Goal: Task Accomplishment & Management: Manage account settings

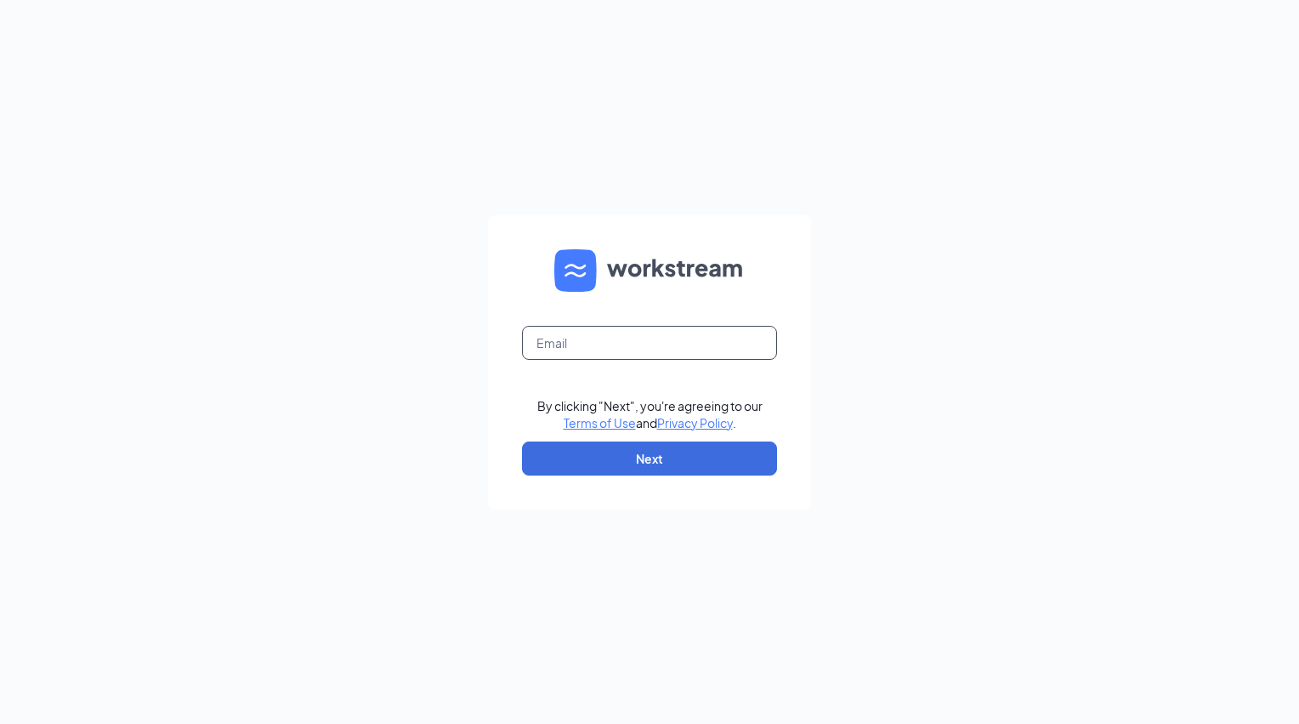
click at [639, 340] on input "text" at bounding box center [649, 343] width 255 height 34
type input "agentsketchy@gmail.com"
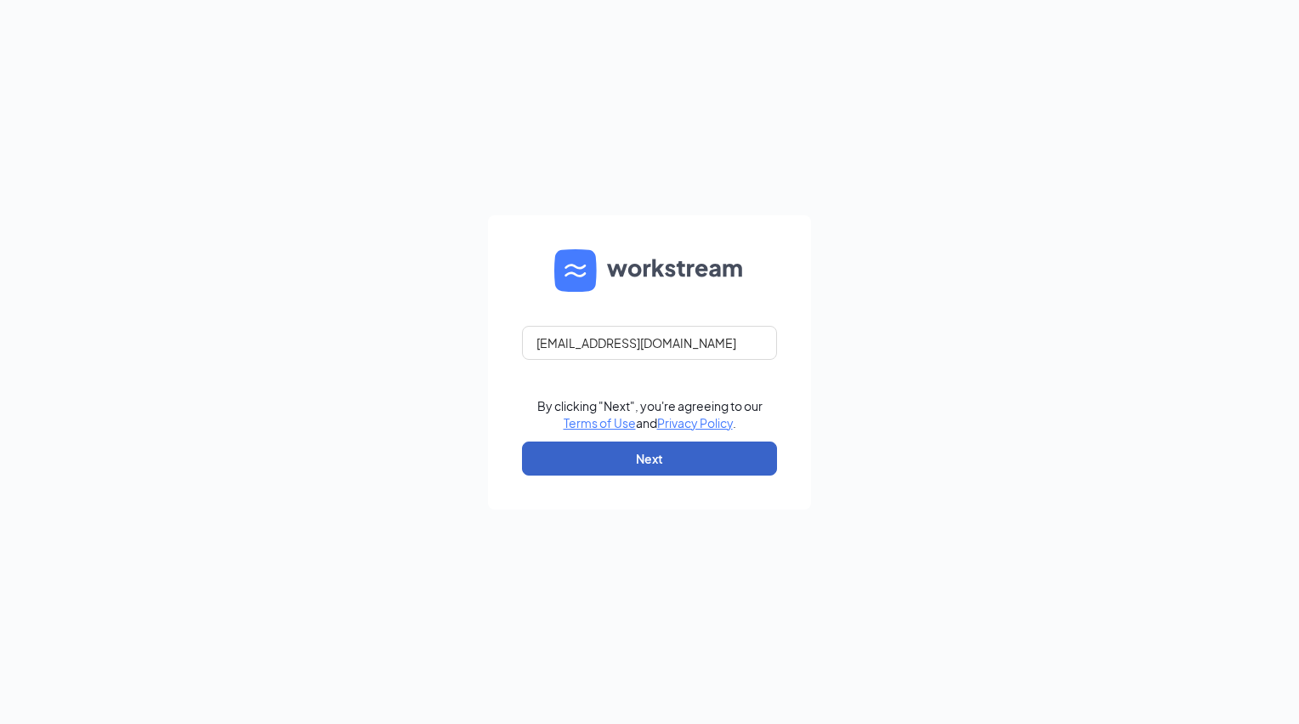
click at [597, 452] on button "Next" at bounding box center [649, 458] width 255 height 34
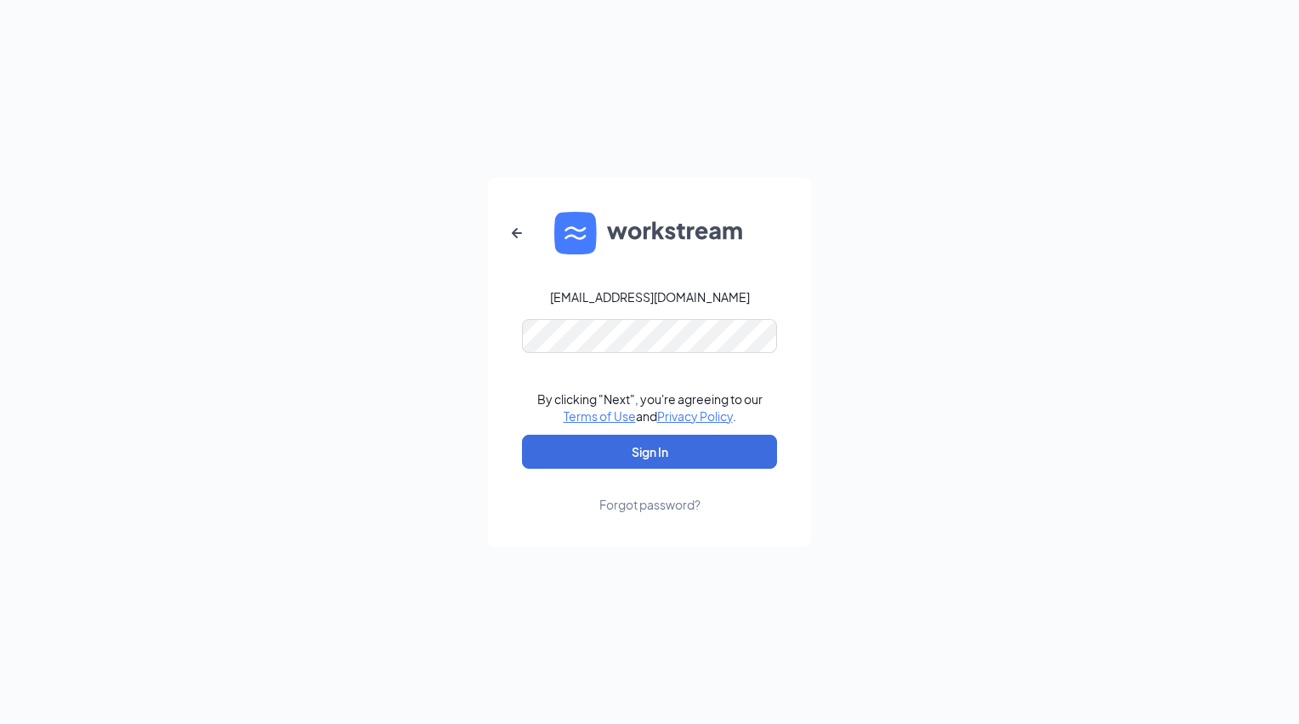
click at [659, 299] on div "agentsketchy@gmail.com" at bounding box center [650, 296] width 200 height 17
click at [514, 234] on icon "ArrowLeftNew" at bounding box center [517, 232] width 10 height 10
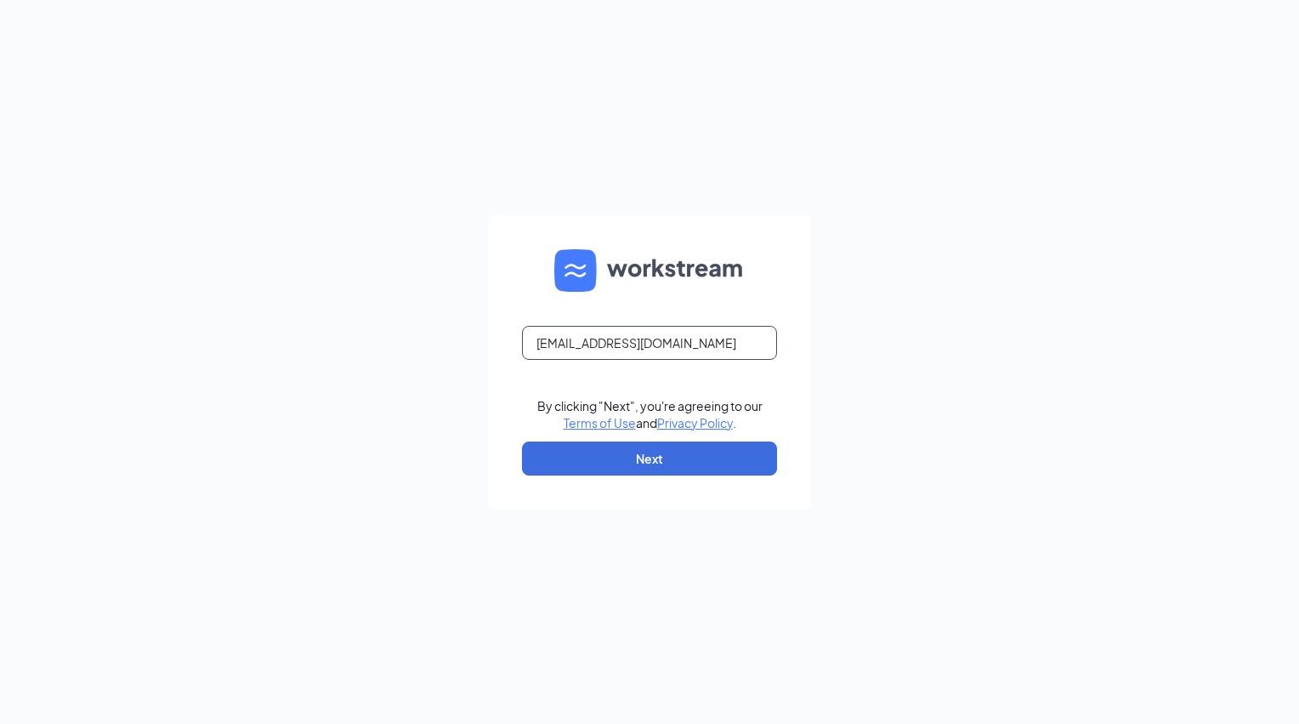
click at [611, 330] on input "agentsketchy@gmail.com" at bounding box center [649, 343] width 255 height 34
click at [714, 338] on input "agentsketchy@gmail.com" at bounding box center [649, 343] width 255 height 34
click at [714, 338] on input "text" at bounding box center [649, 343] width 255 height 34
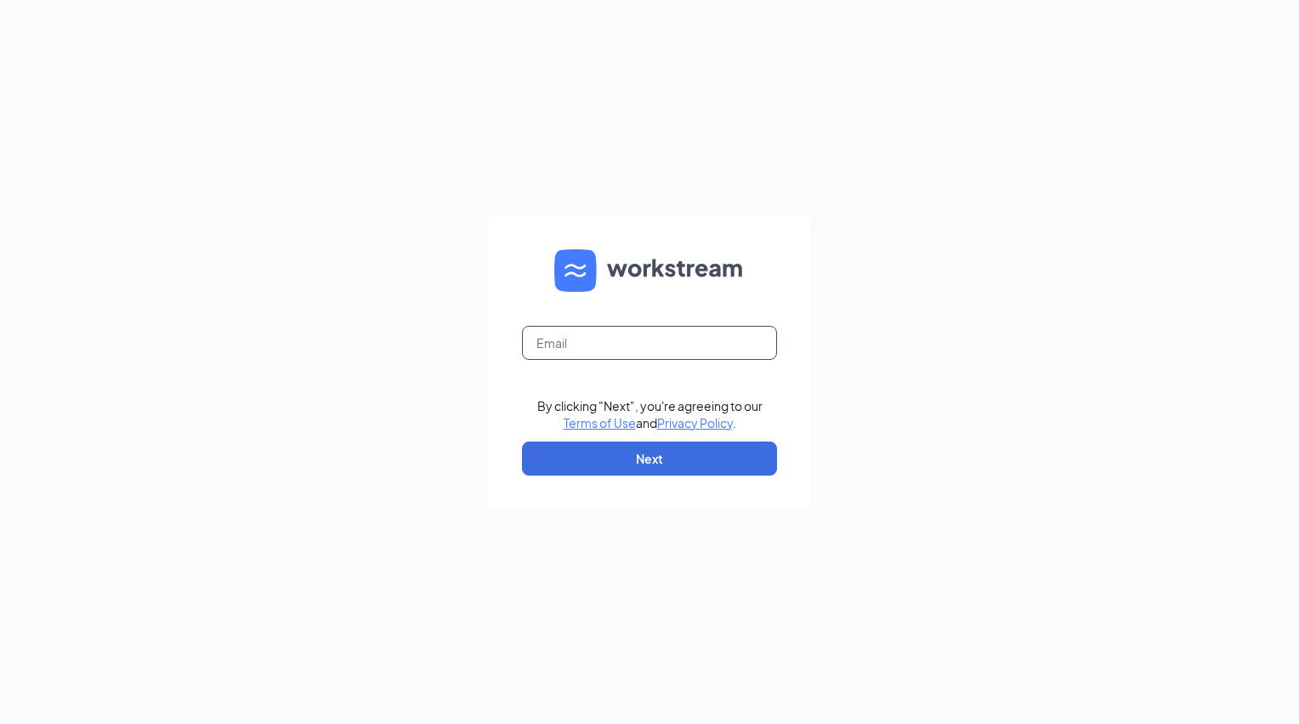
type input "[EMAIL_ADDRESS][DOMAIN_NAME]"
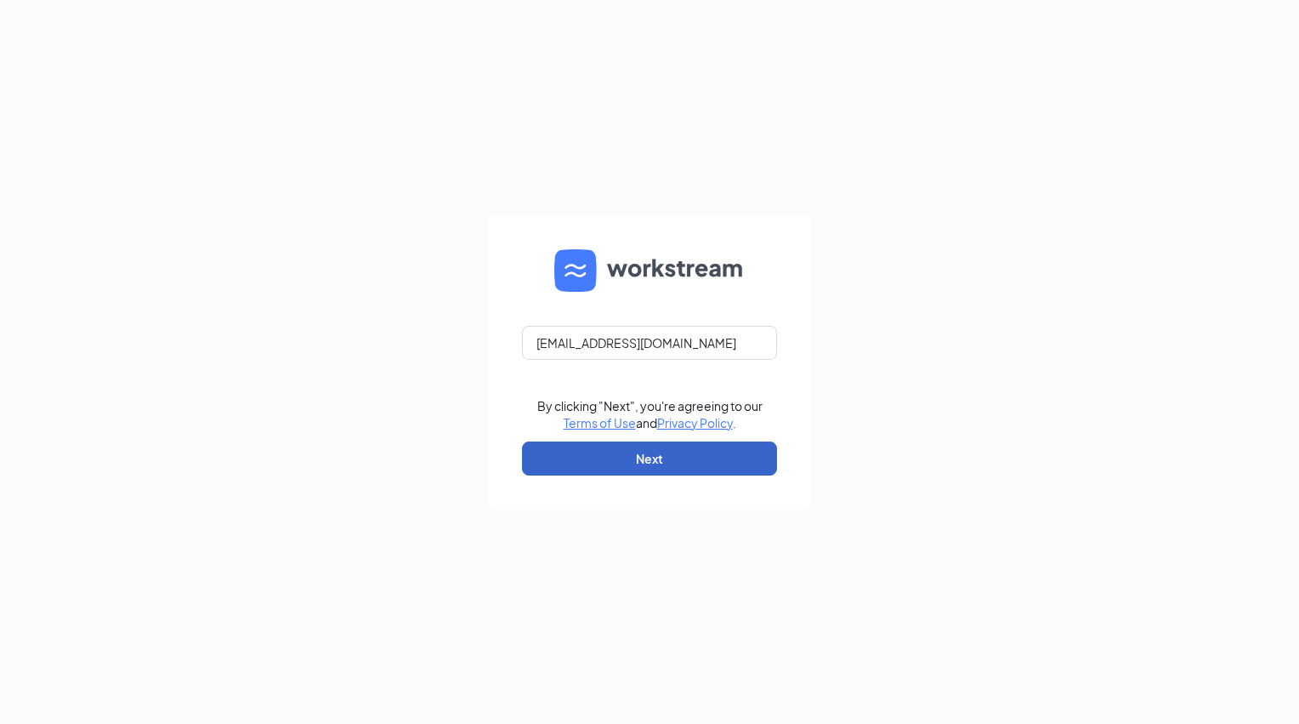
click at [628, 458] on button "Next" at bounding box center [649, 458] width 255 height 34
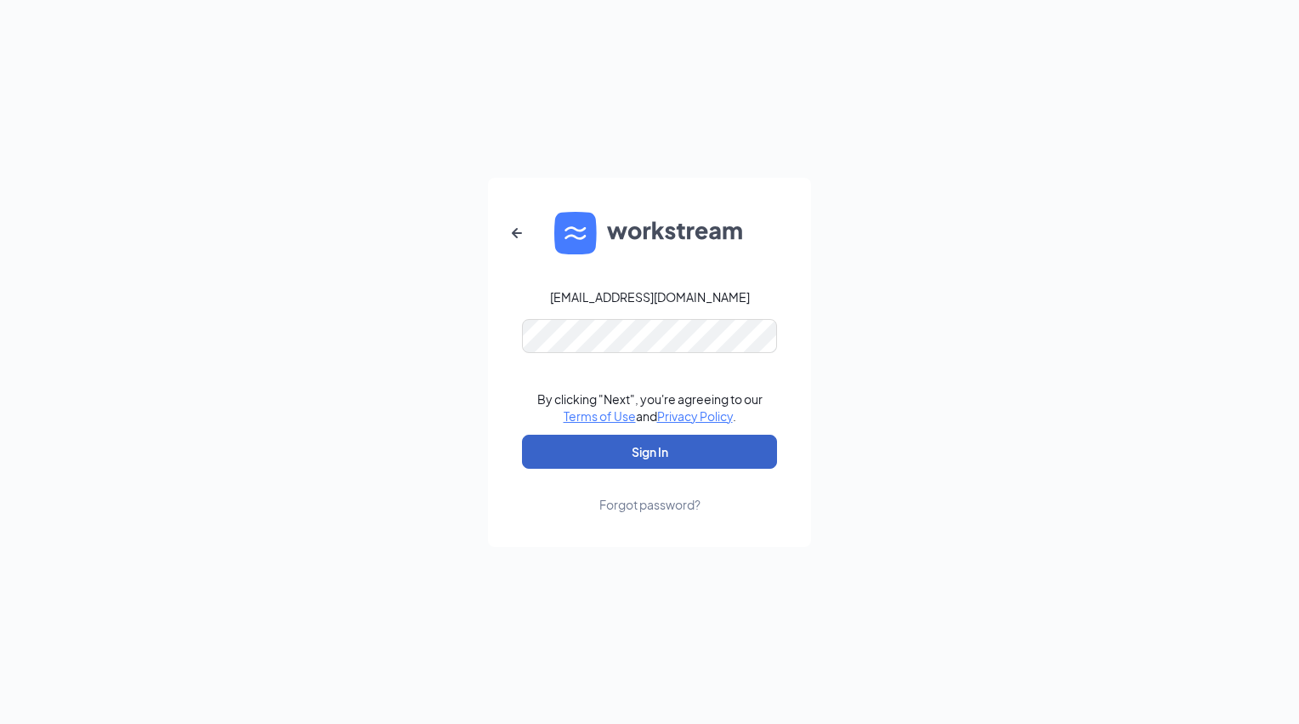
click at [619, 444] on button "Sign In" at bounding box center [649, 452] width 255 height 34
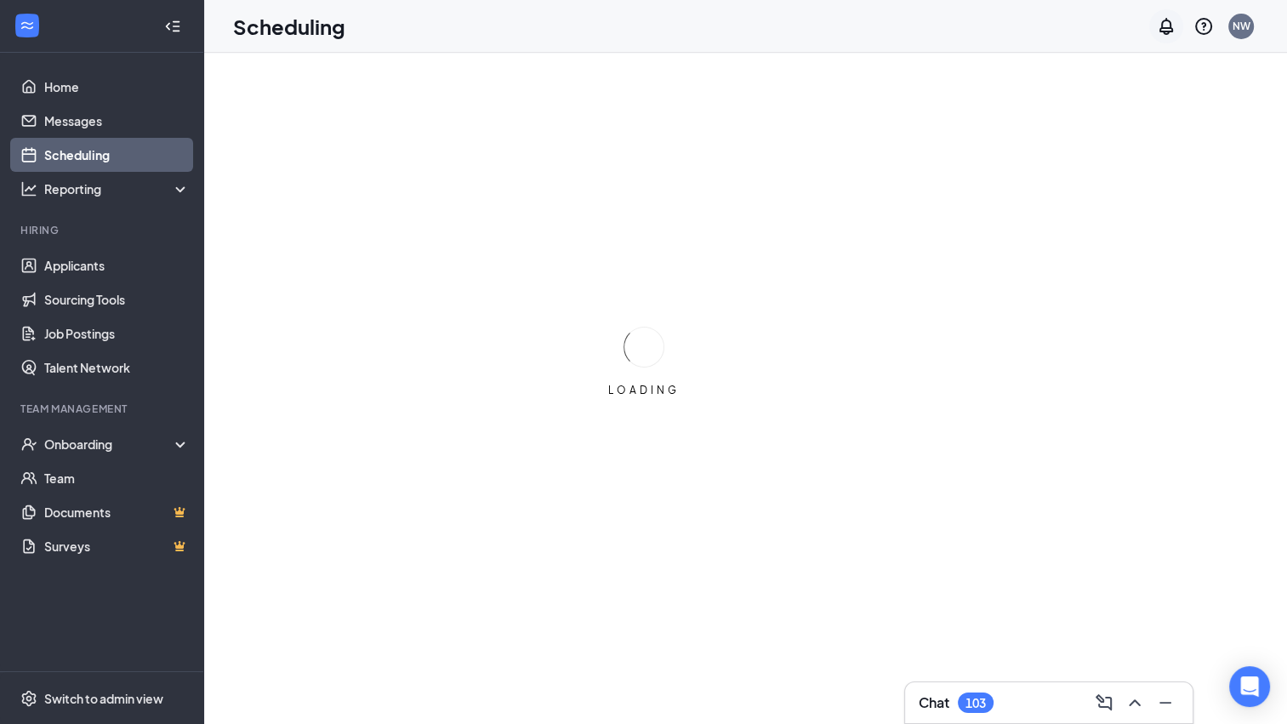
click at [1168, 26] on icon "Notifications" at bounding box center [1166, 26] width 20 height 20
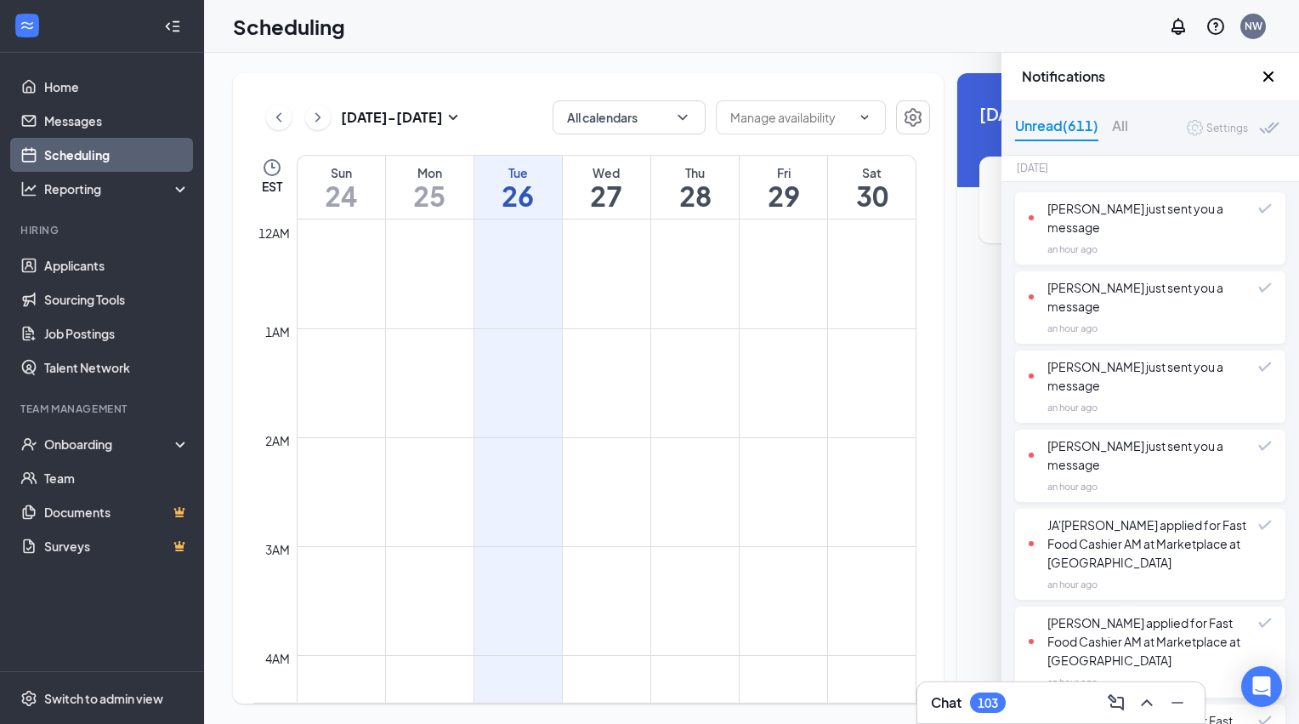
click at [1254, 43] on div "NW" at bounding box center [1216, 26] width 109 height 34
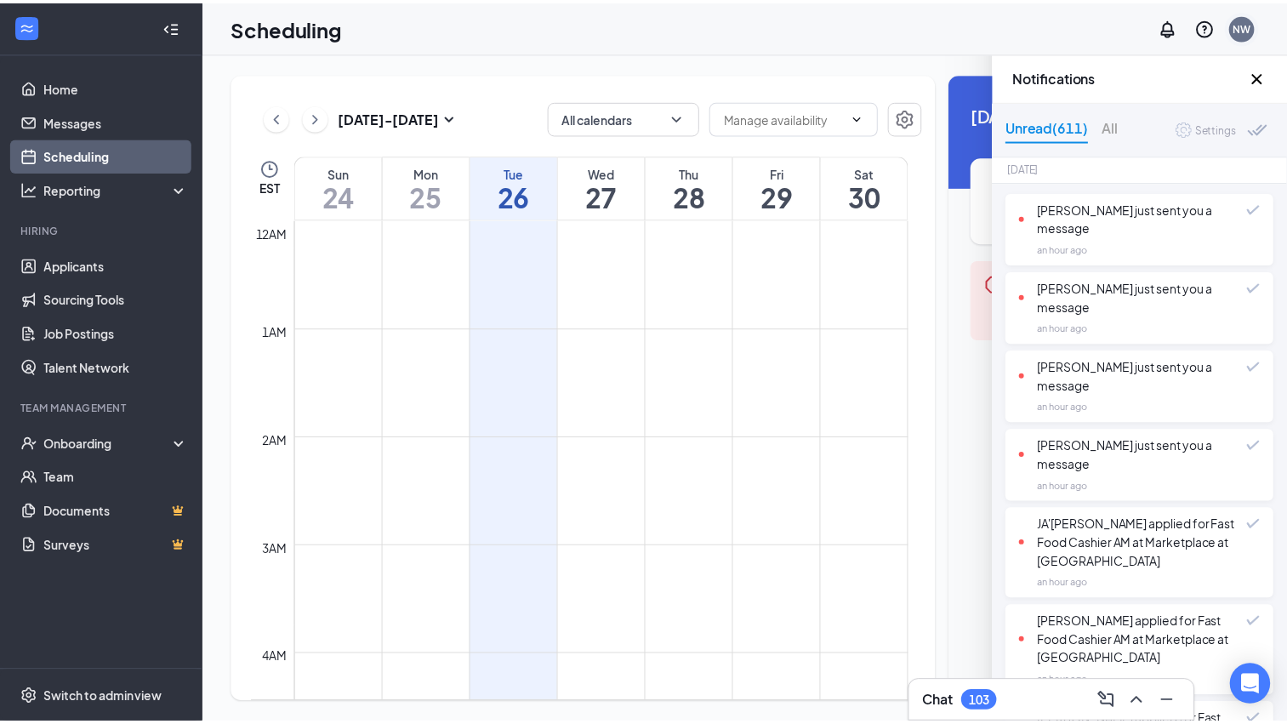
scroll to position [836, 0]
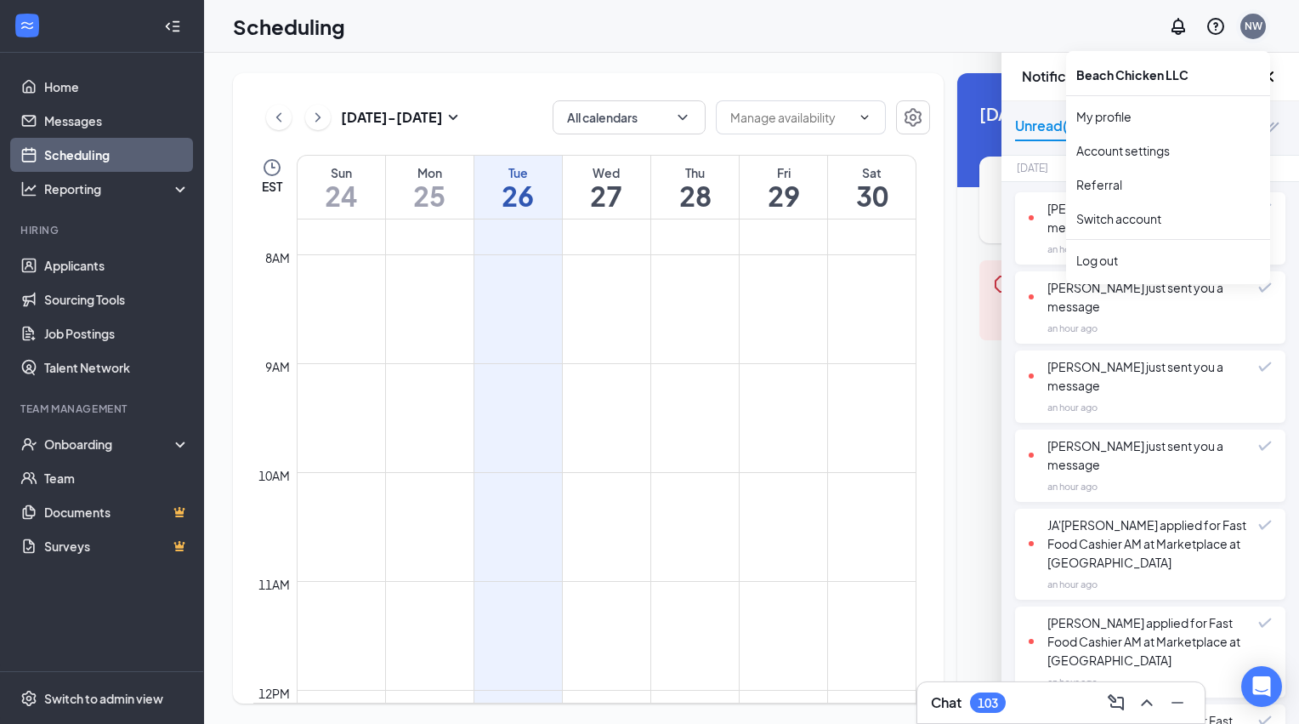
click at [1255, 29] on div "NW" at bounding box center [1254, 26] width 18 height 14
click at [1129, 149] on link "Account settings" at bounding box center [1169, 150] width 184 height 17
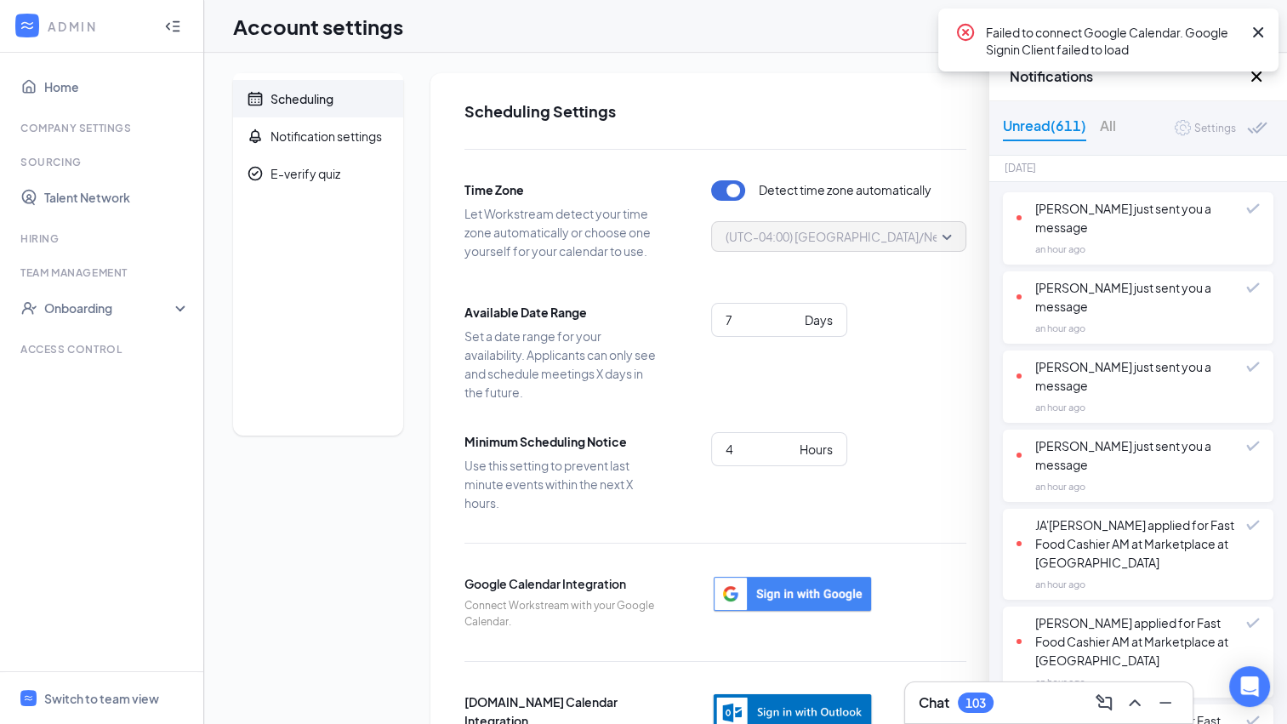
scroll to position [34, 0]
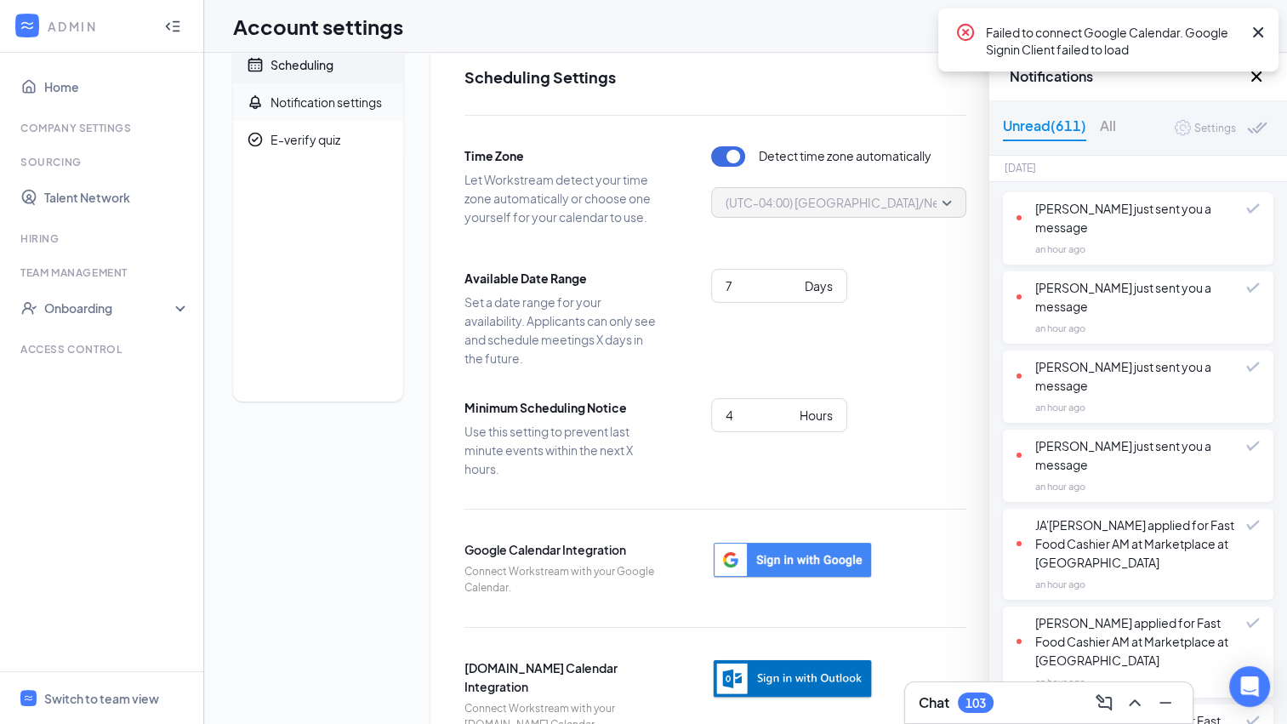
click at [332, 99] on div "Notification settings" at bounding box center [325, 102] width 111 height 17
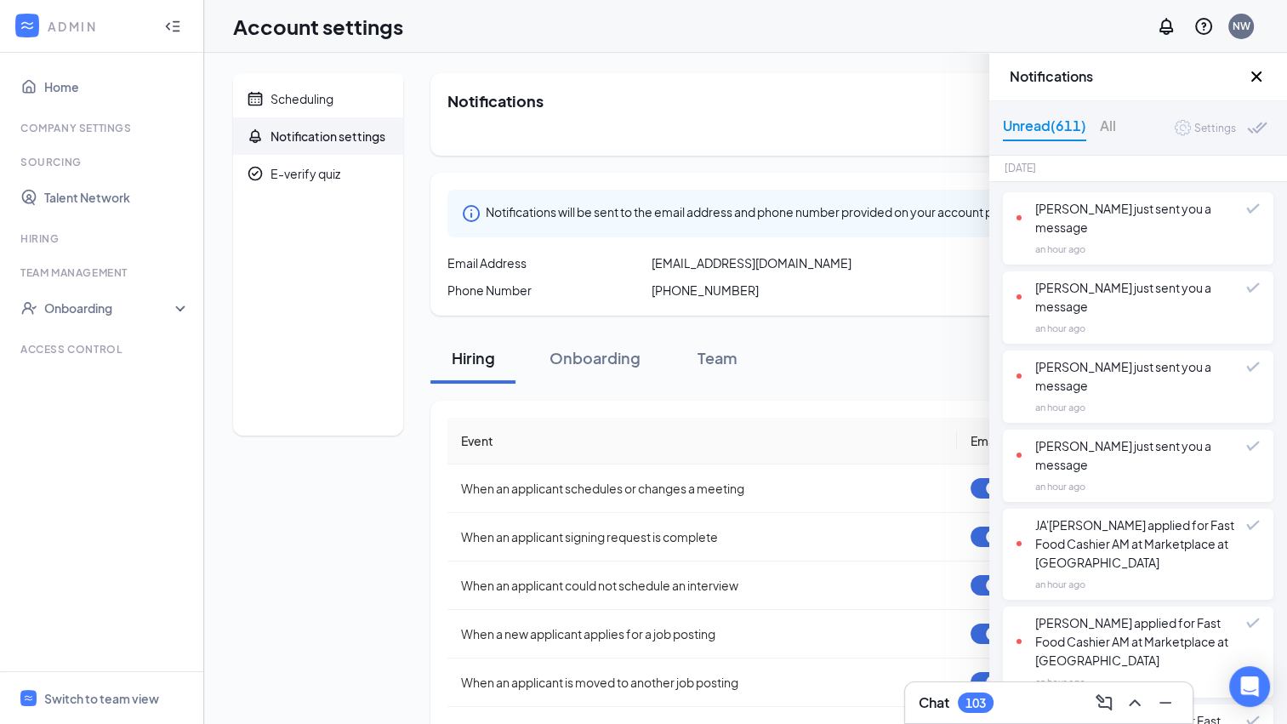
click at [1253, 78] on icon "Cross" at bounding box center [1256, 76] width 10 height 10
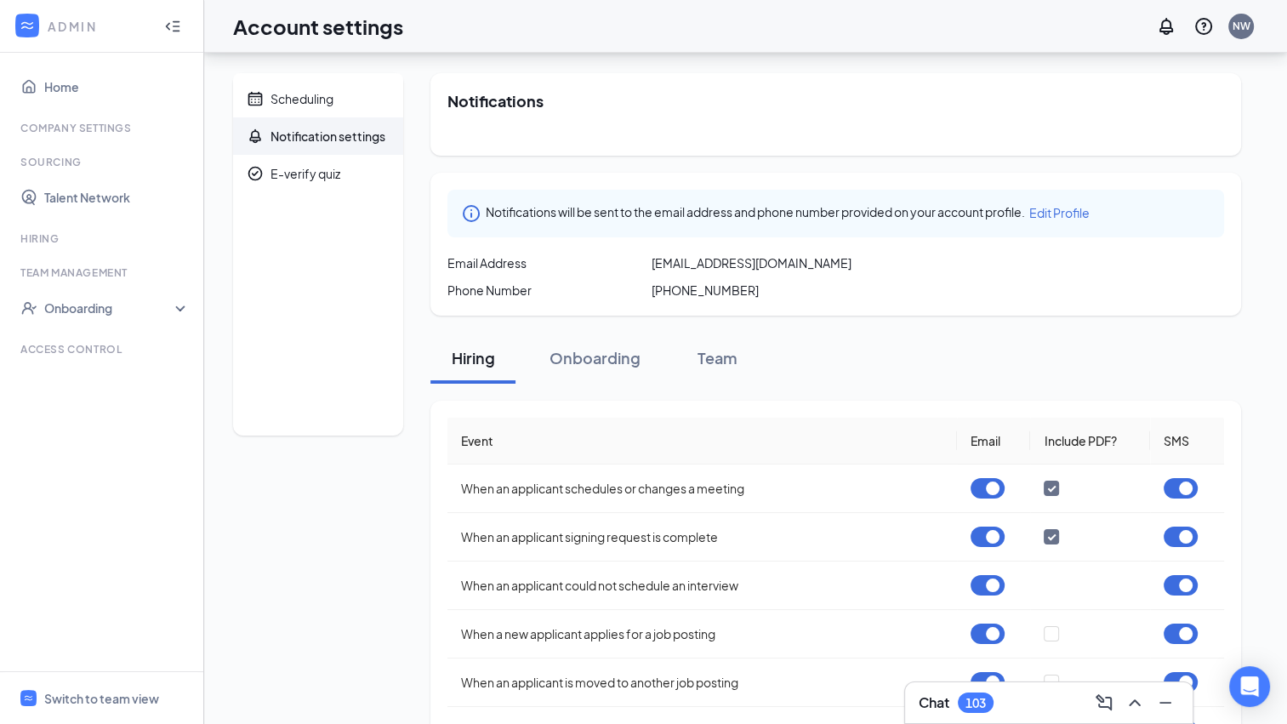
scroll to position [260, 0]
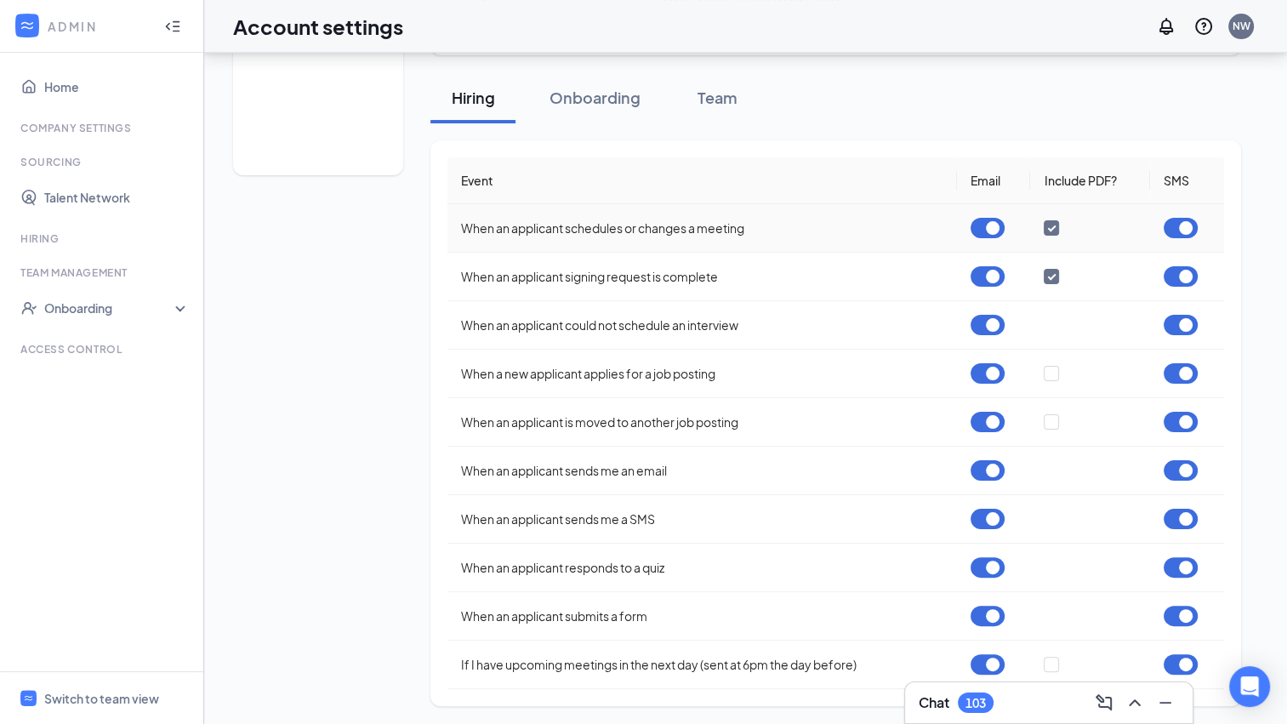
click at [992, 230] on button "button" at bounding box center [987, 228] width 34 height 20
click at [992, 272] on button "button" at bounding box center [987, 276] width 34 height 20
click at [992, 331] on button "button" at bounding box center [987, 325] width 34 height 20
click at [990, 372] on button "button" at bounding box center [987, 373] width 34 height 20
click at [990, 421] on button "button" at bounding box center [987, 422] width 34 height 20
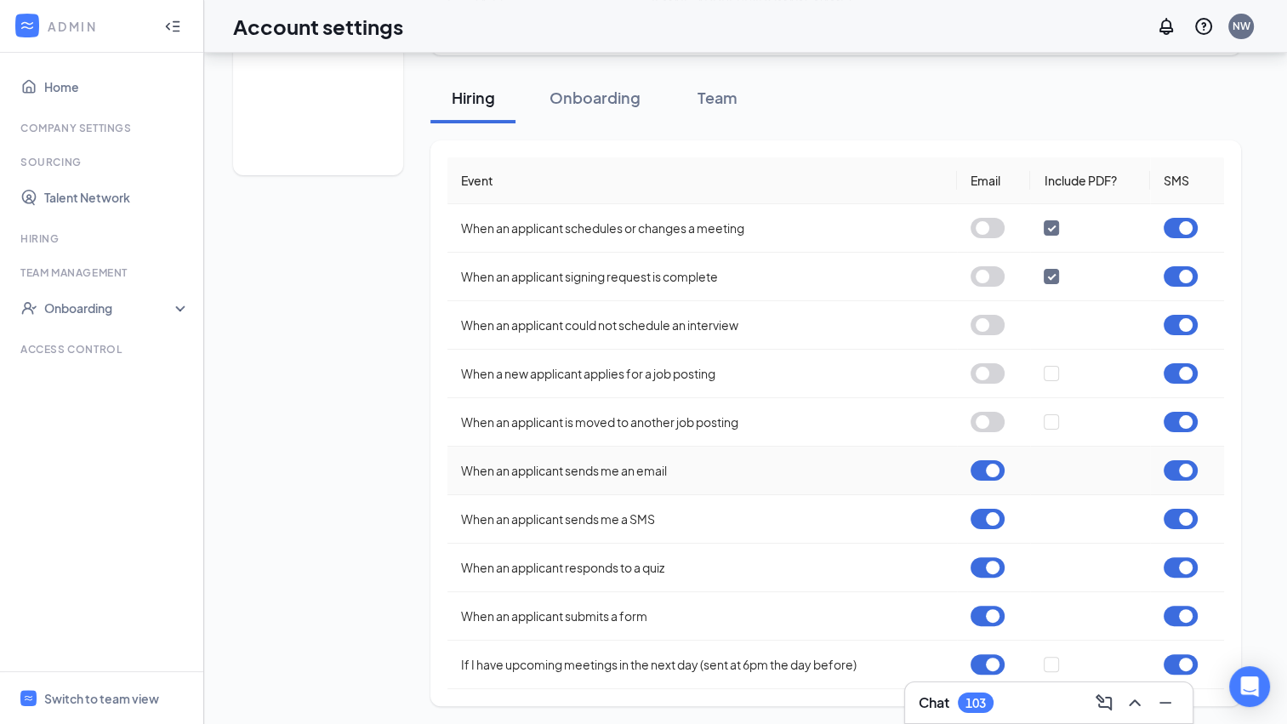
click at [990, 477] on button "button" at bounding box center [987, 470] width 34 height 20
click at [988, 527] on button "button" at bounding box center [987, 519] width 34 height 20
click at [993, 565] on button "button" at bounding box center [987, 567] width 34 height 20
click at [993, 614] on button "button" at bounding box center [987, 615] width 34 height 20
click at [992, 669] on button "button" at bounding box center [987, 664] width 34 height 20
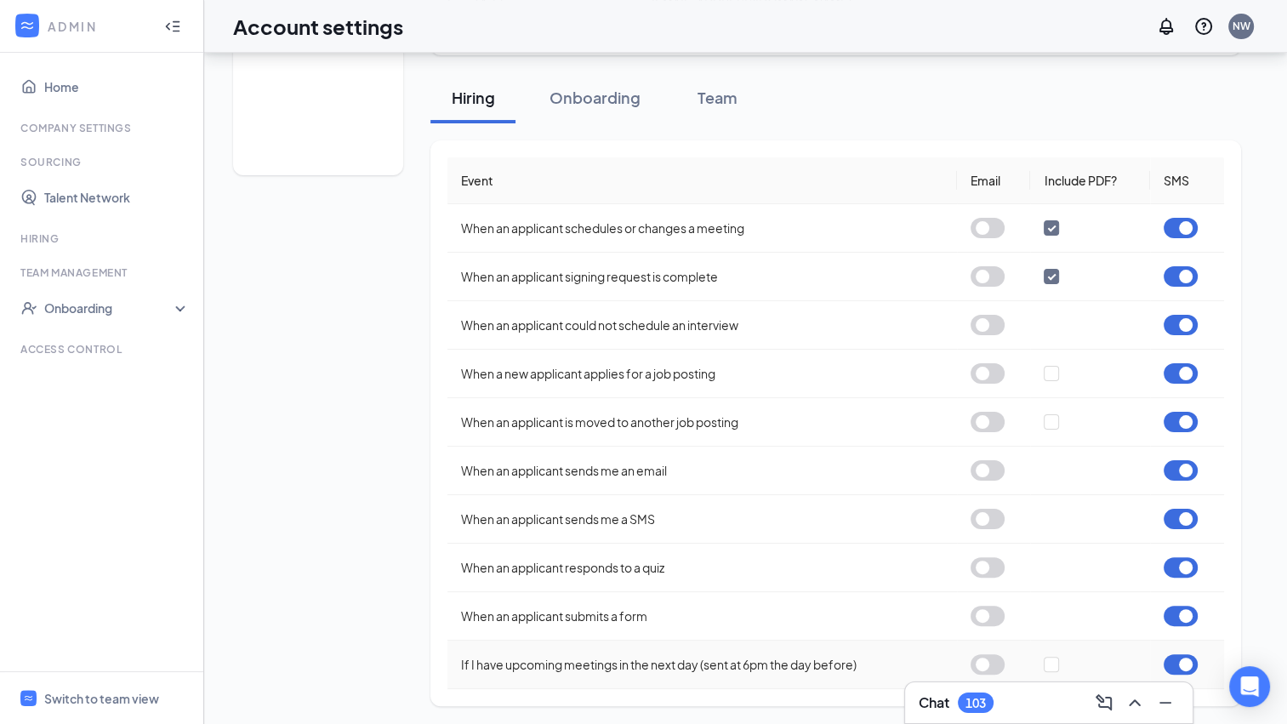
click at [1190, 660] on button "button" at bounding box center [1180, 664] width 34 height 20
click at [1191, 614] on button "button" at bounding box center [1180, 615] width 34 height 20
click at [1183, 565] on button "button" at bounding box center [1180, 567] width 34 height 20
click at [1184, 521] on button "button" at bounding box center [1180, 519] width 34 height 20
click at [1184, 469] on button "button" at bounding box center [1180, 470] width 34 height 20
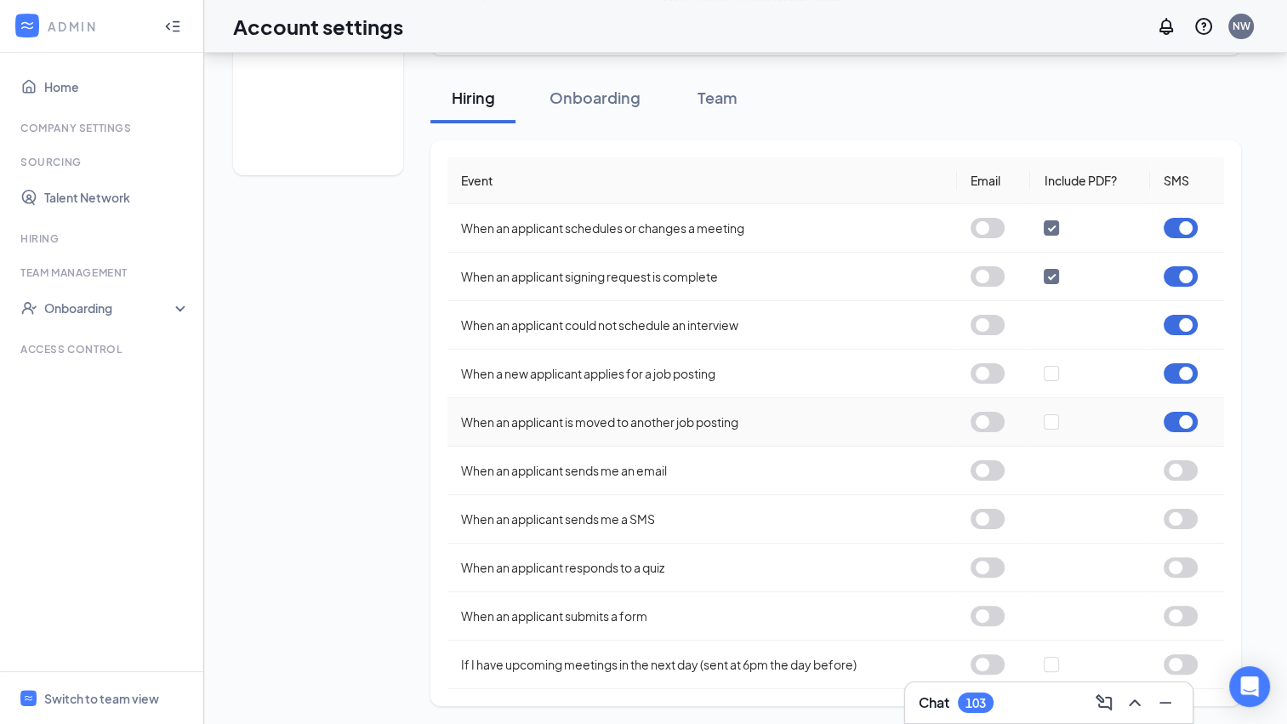
click at [1187, 423] on button "button" at bounding box center [1180, 422] width 34 height 20
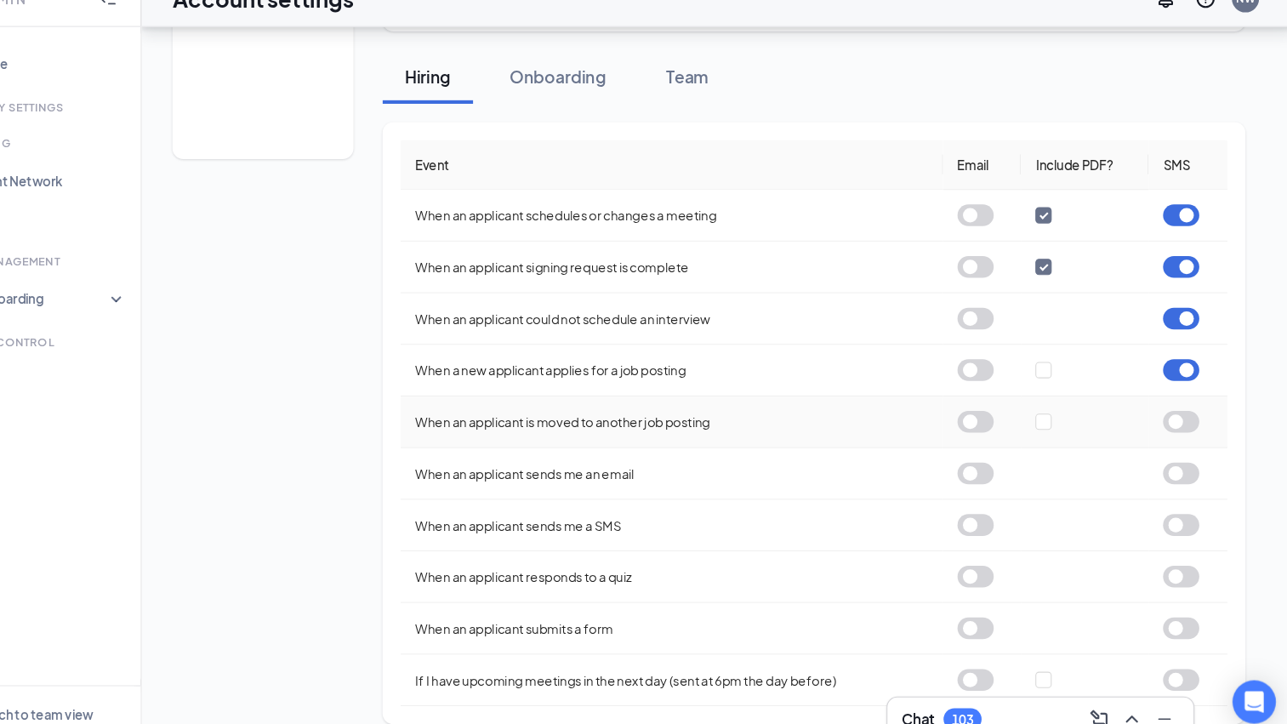
scroll to position [259, 0]
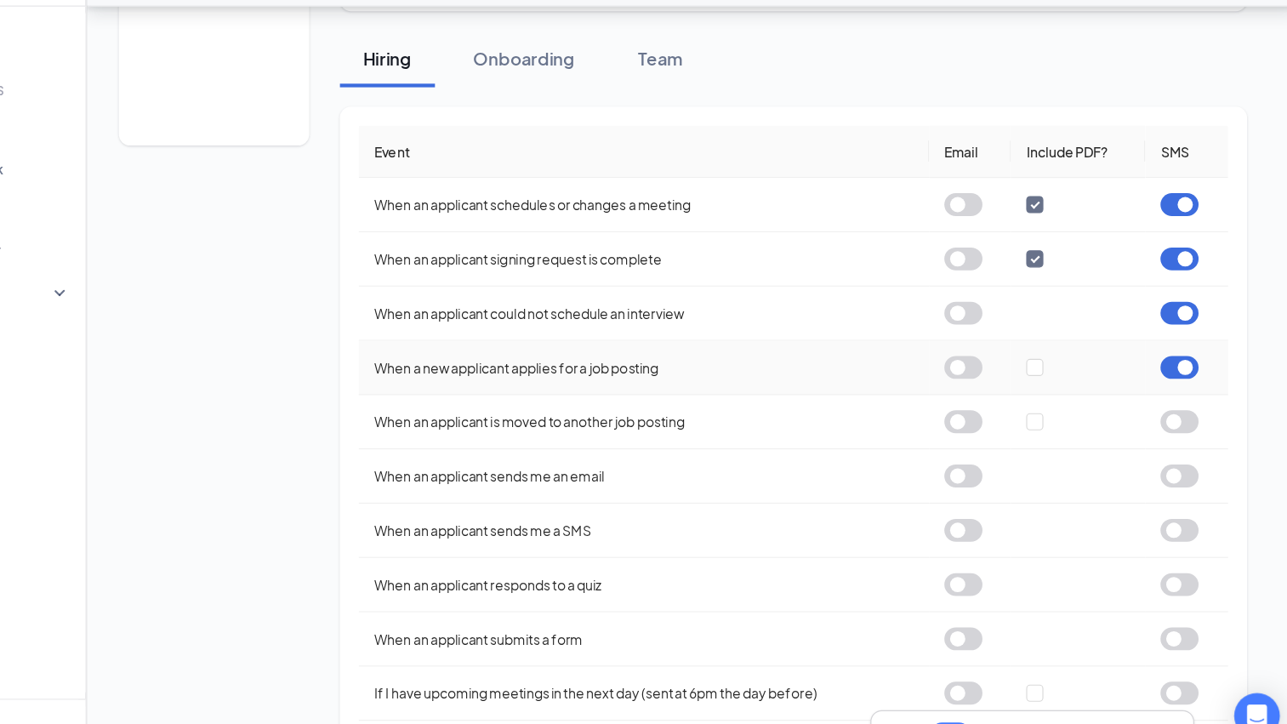
click at [1188, 361] on td at bounding box center [1187, 375] width 74 height 48
click at [1187, 373] on button "button" at bounding box center [1180, 375] width 34 height 20
click at [1187, 330] on button "button" at bounding box center [1180, 326] width 34 height 20
click at [1187, 282] on button "button" at bounding box center [1180, 278] width 34 height 20
click at [1190, 230] on button "button" at bounding box center [1180, 229] width 34 height 20
